Goal: Find specific page/section: Find specific page/section

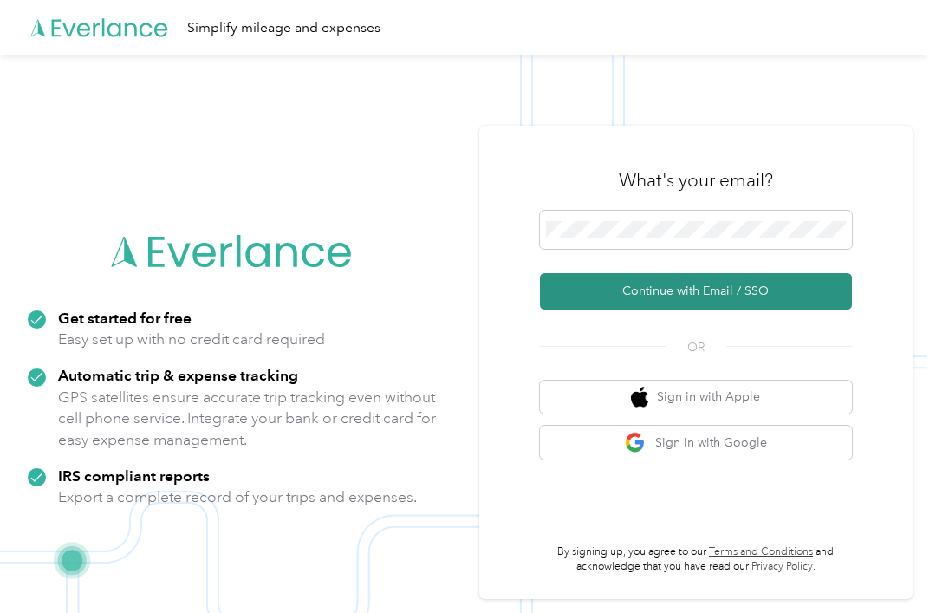
click at [739, 309] on button "Continue with Email / SSO" at bounding box center [696, 291] width 312 height 36
click at [821, 309] on button "Continue with Email / SSO" at bounding box center [696, 291] width 312 height 36
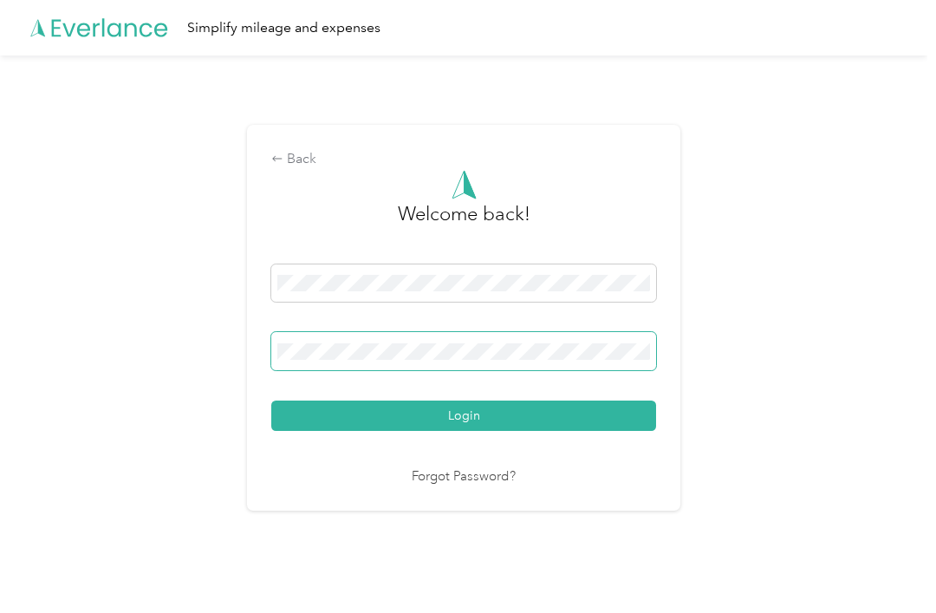
click at [634, 361] on span at bounding box center [463, 351] width 385 height 38
click at [866, 466] on div "Back Welcome back! Login Forgot Password?" at bounding box center [463, 324] width 927 height 539
click at [456, 370] on span at bounding box center [463, 351] width 385 height 38
click at [464, 370] on span at bounding box center [463, 351] width 385 height 38
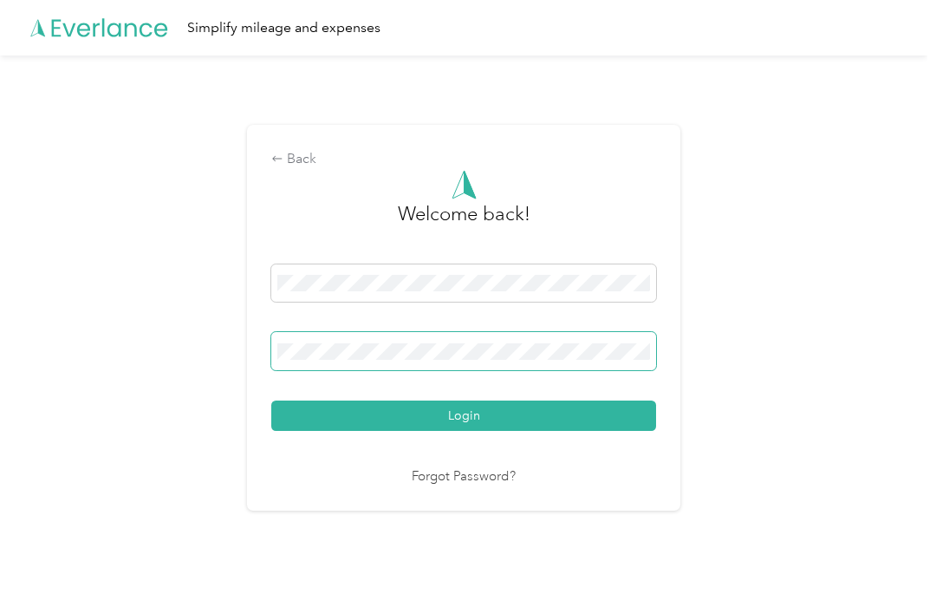
click at [464, 370] on span at bounding box center [463, 351] width 385 height 38
click at [468, 431] on button "Login" at bounding box center [463, 415] width 385 height 30
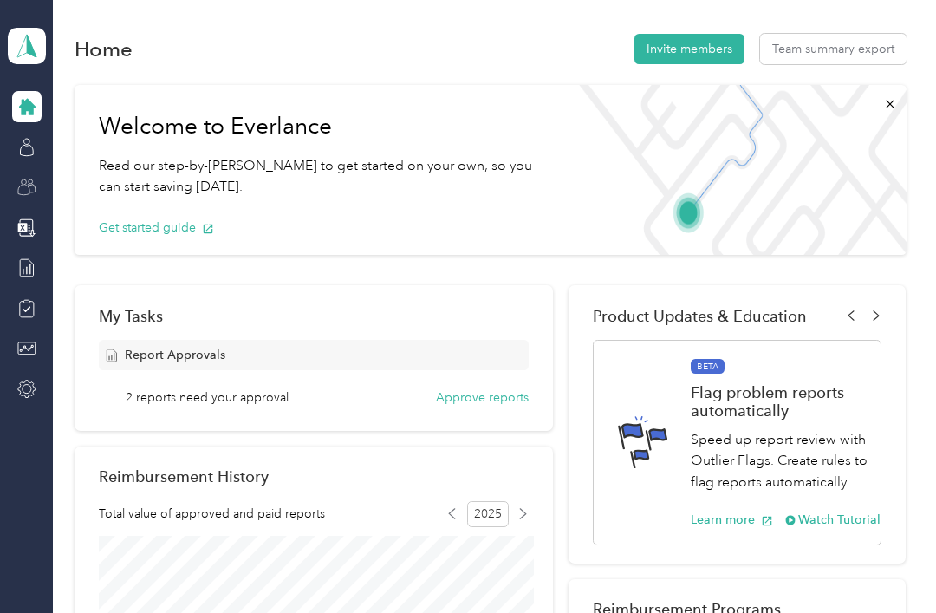
click at [37, 188] on div at bounding box center [26, 187] width 29 height 31
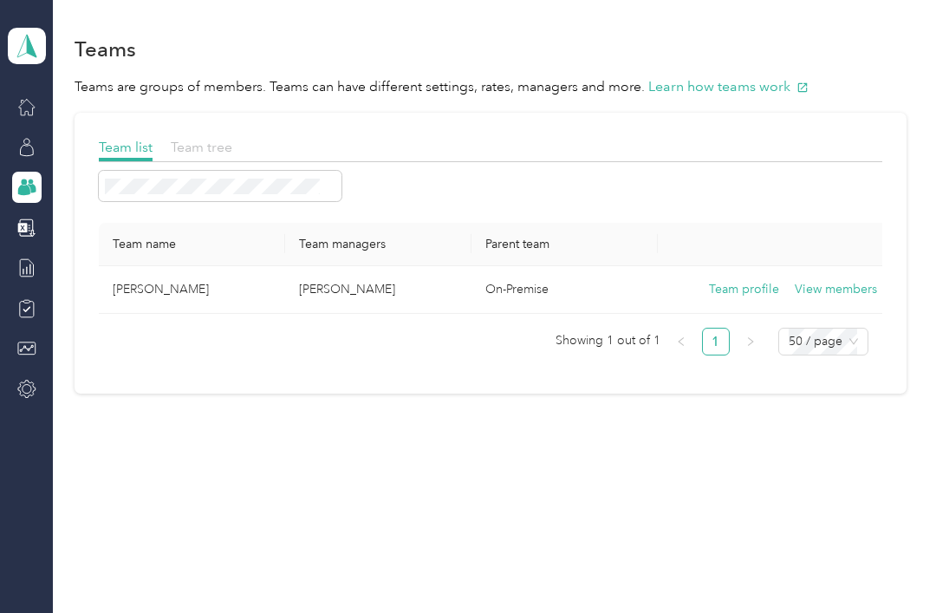
click at [200, 140] on span "Team tree" at bounding box center [202, 147] width 62 height 16
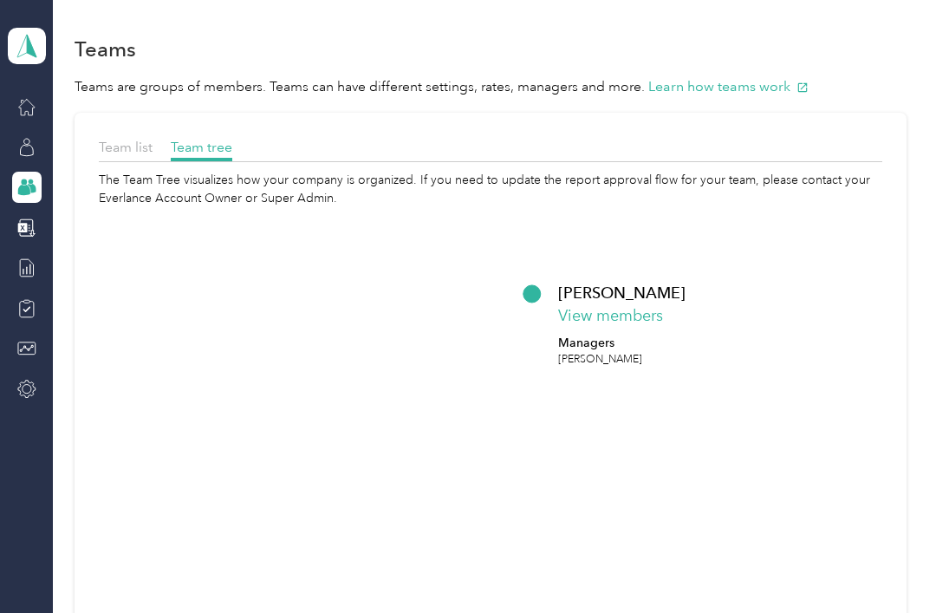
click at [648, 308] on div "[PERSON_NAME] View members Managers [PERSON_NAME]" at bounding box center [666, 324] width 217 height 87
click at [648, 315] on div "[PERSON_NAME] View members Managers [PERSON_NAME]" at bounding box center [666, 324] width 217 height 87
click at [646, 321] on div "[PERSON_NAME] View members Managers [PERSON_NAME]" at bounding box center [666, 324] width 217 height 87
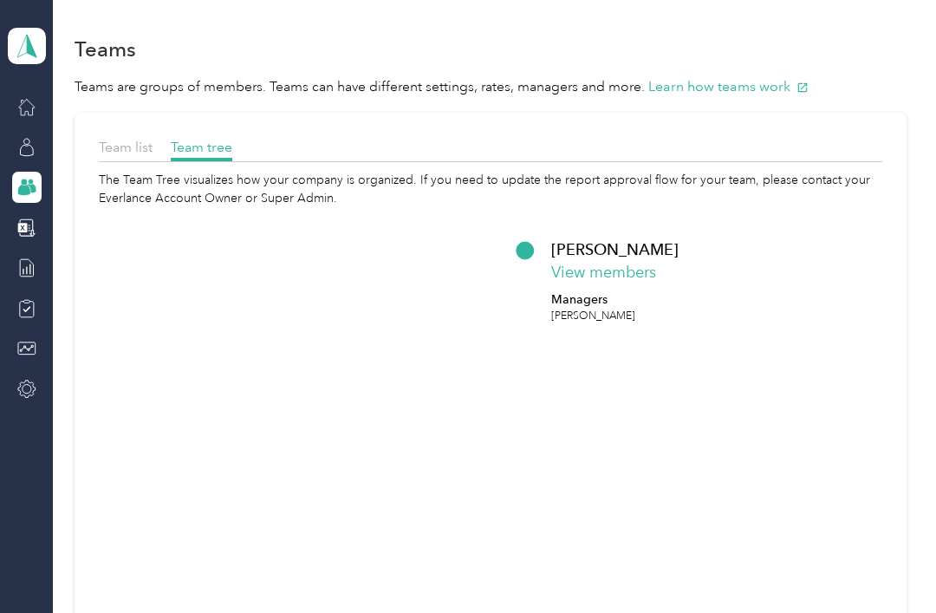
click at [588, 252] on p "[PERSON_NAME]" at bounding box center [614, 249] width 127 height 23
click at [23, 192] on icon at bounding box center [23, 190] width 12 height 10
click at [24, 192] on icon at bounding box center [23, 190] width 12 height 10
